Goal: Use online tool/utility: Use online tool/utility

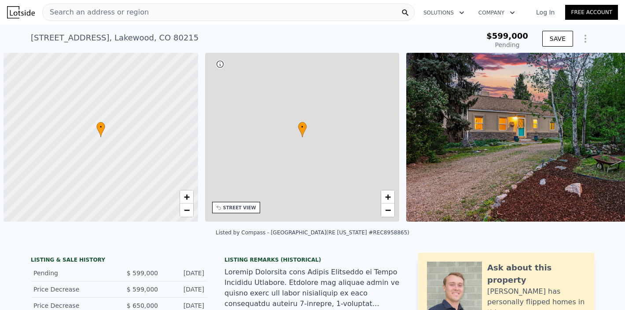
scroll to position [0, 4]
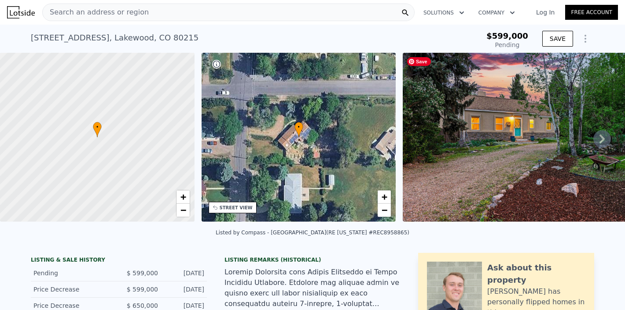
click at [491, 168] on img at bounding box center [529, 137] width 253 height 169
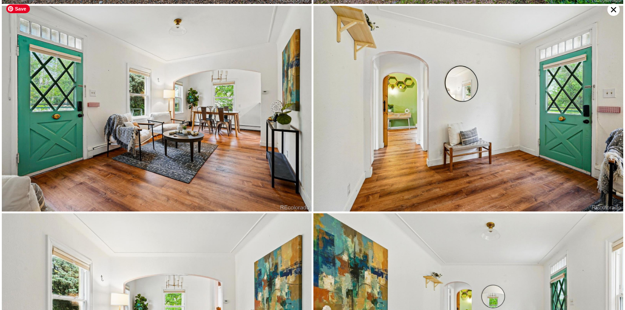
scroll to position [416, 0]
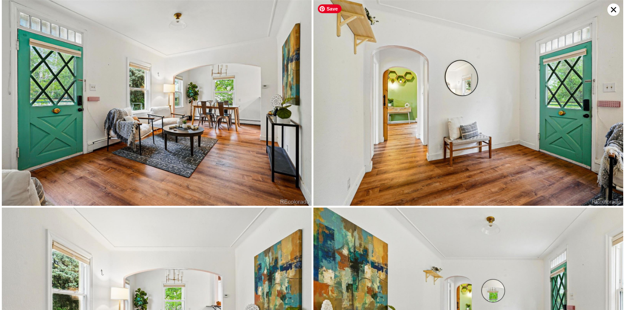
click at [353, 45] on img at bounding box center [468, 103] width 310 height 206
type input "$ 703,000"
type input "$ 16,677"
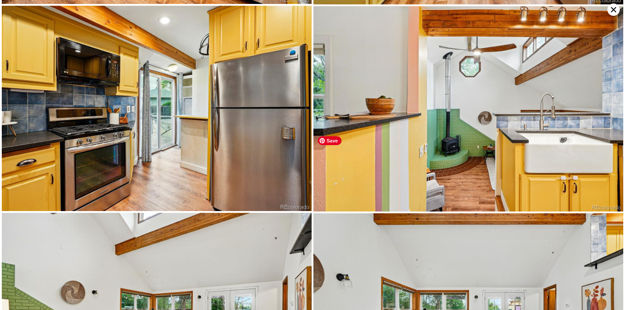
scroll to position [1454, 0]
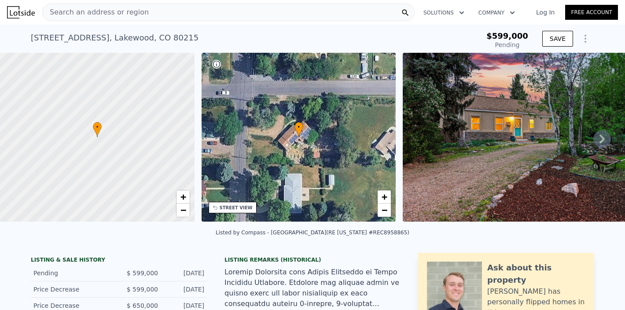
type input "$ 703,000"
type input "$ 16,677"
